Goal: Navigation & Orientation: Find specific page/section

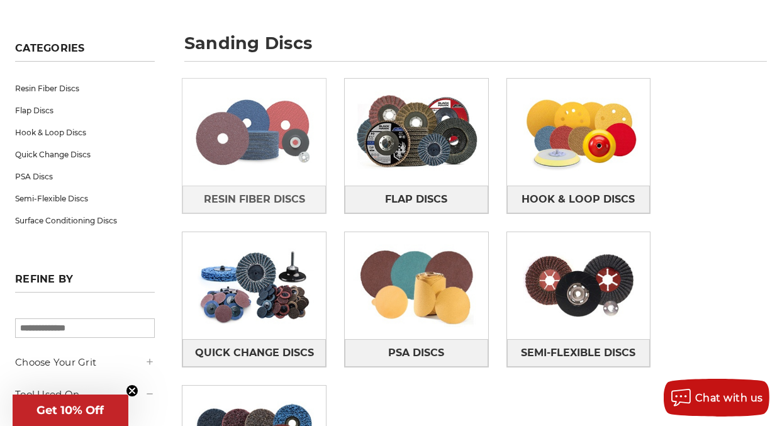
scroll to position [188, 0]
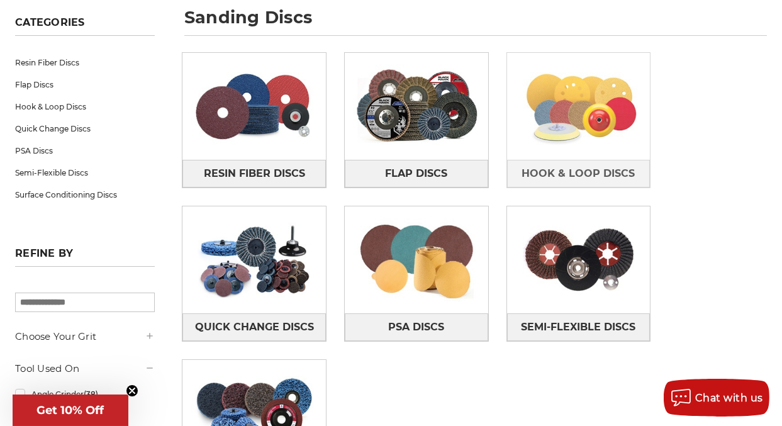
click at [591, 125] on img at bounding box center [578, 106] width 143 height 100
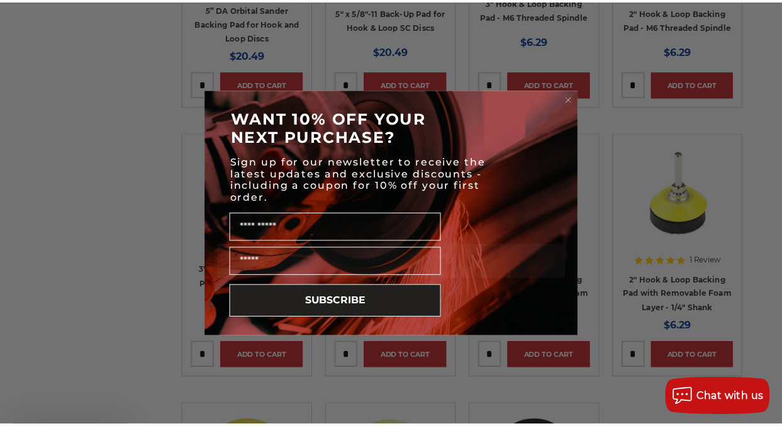
scroll to position [1510, 0]
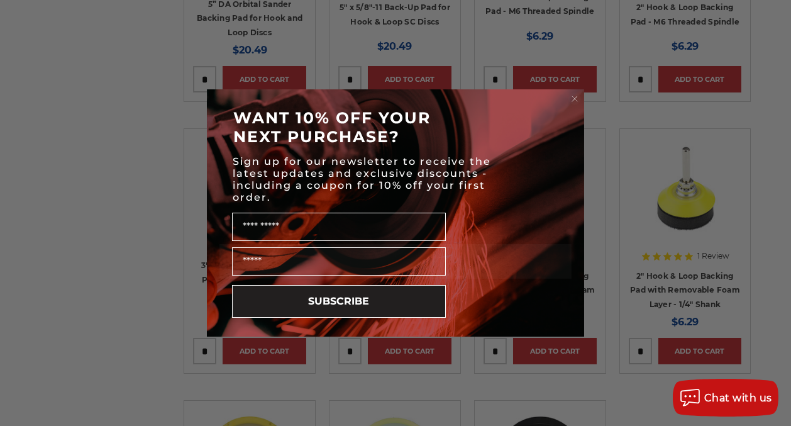
click at [574, 97] on icon "Close dialog" at bounding box center [574, 98] width 5 height 5
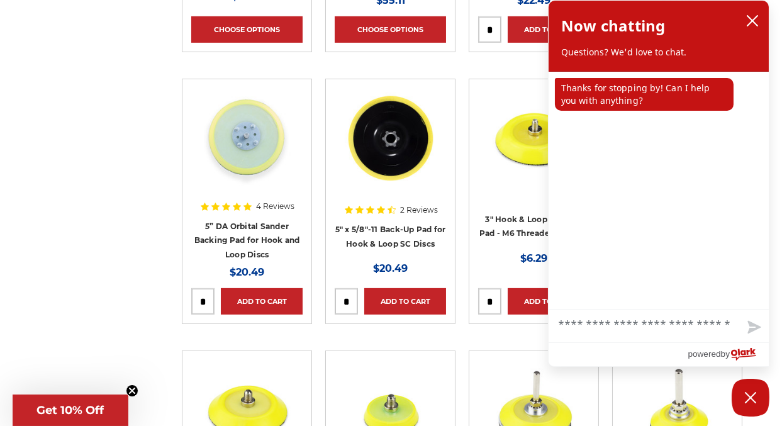
scroll to position [1258, 0]
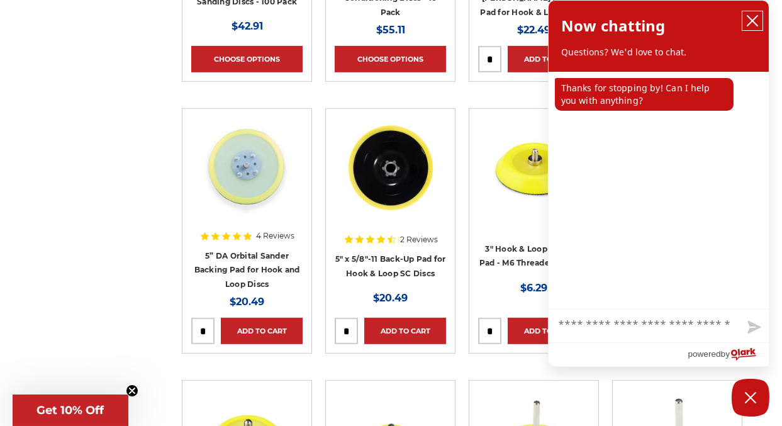
click at [752, 19] on icon "close chatbox" at bounding box center [752, 21] width 10 height 10
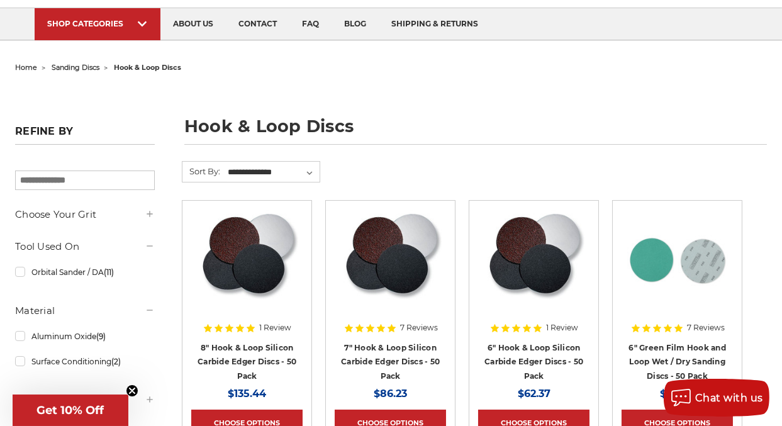
scroll to position [62, 0]
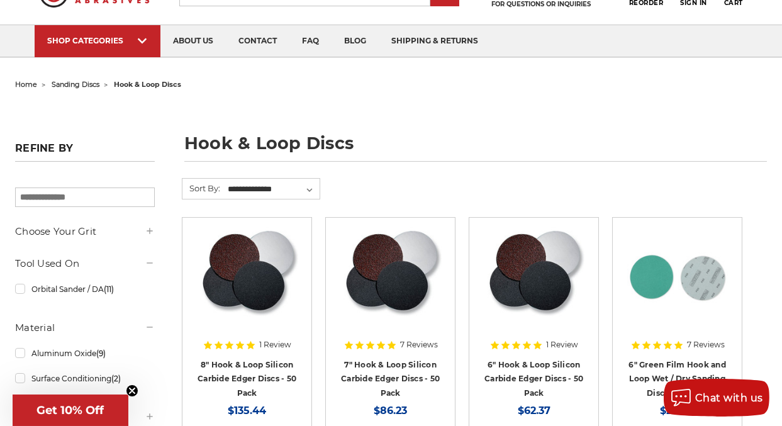
click at [86, 84] on span "sanding discs" at bounding box center [76, 84] width 48 height 9
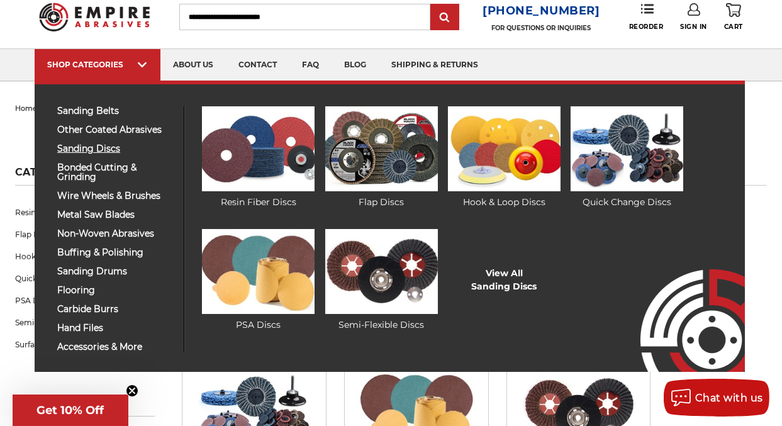
scroll to position [62, 0]
